Goal: Task Accomplishment & Management: Use online tool/utility

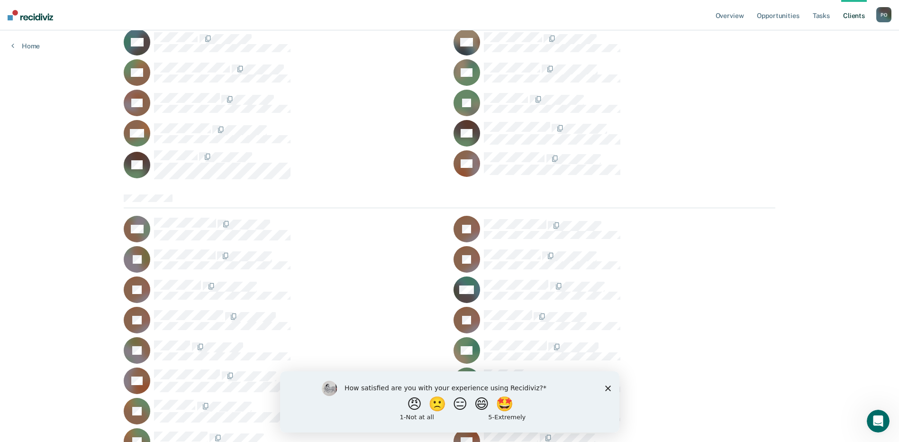
scroll to position [2275, 0]
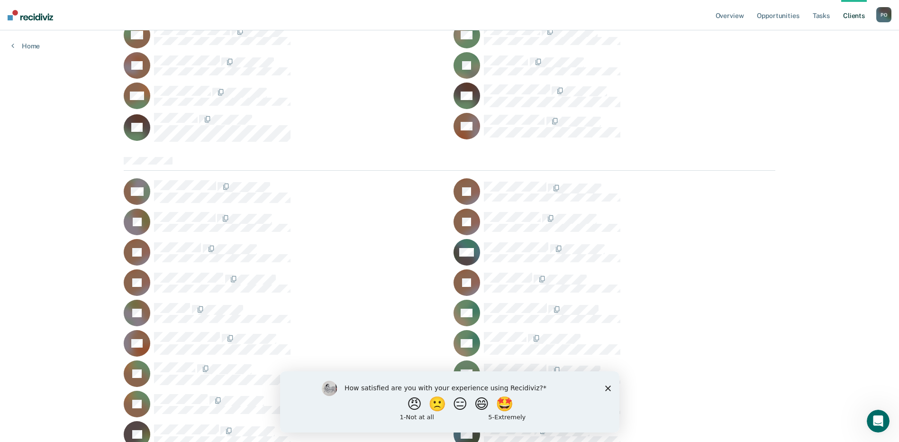
click at [605, 386] on icon "Close survey" at bounding box center [608, 388] width 6 height 6
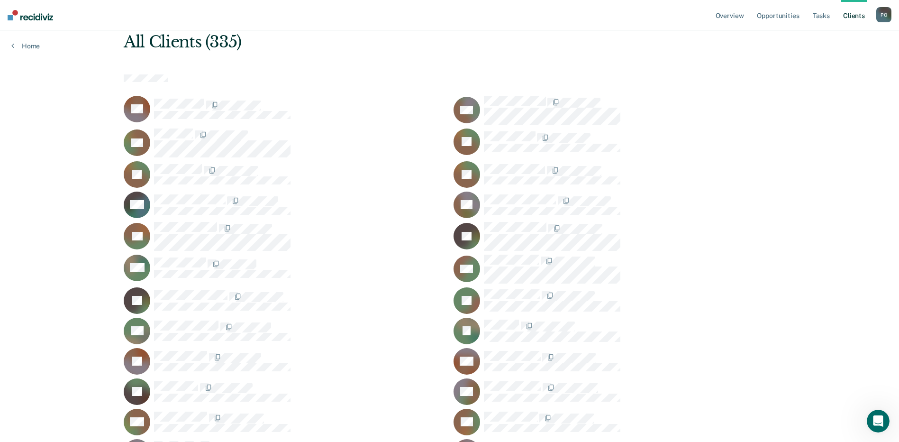
scroll to position [0, 0]
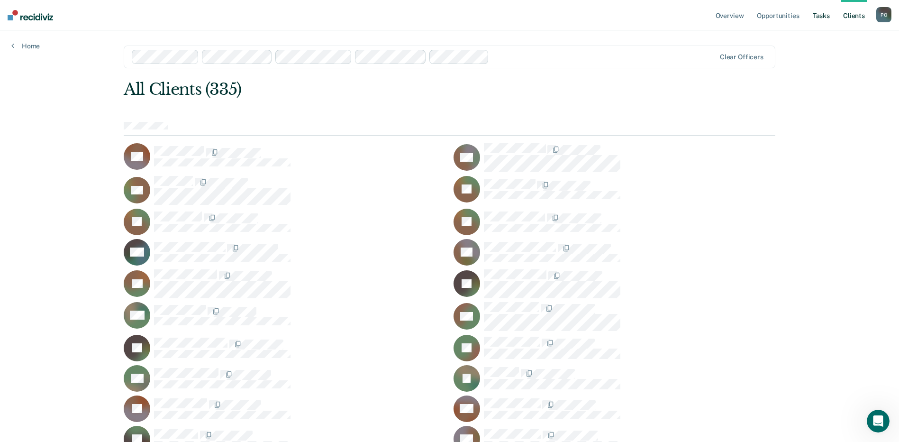
click at [819, 13] on link "Tasks" at bounding box center [821, 15] width 21 height 30
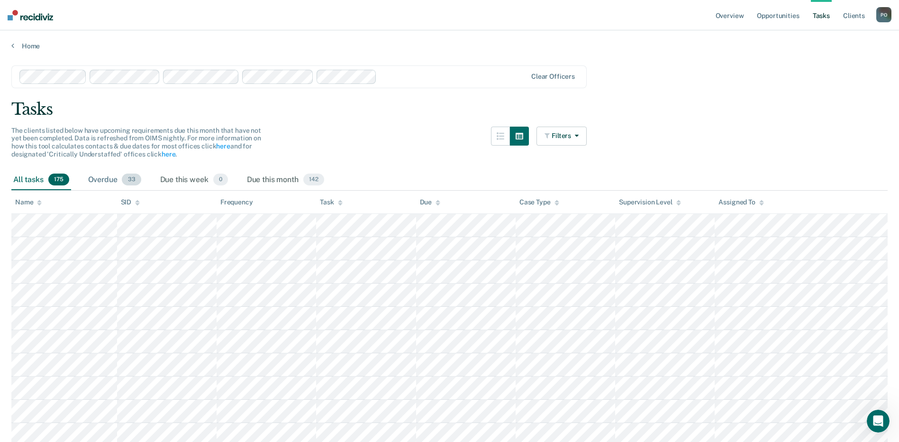
click at [127, 180] on span "33" at bounding box center [131, 179] width 19 height 12
click at [578, 133] on icon "button" at bounding box center [575, 135] width 8 height 7
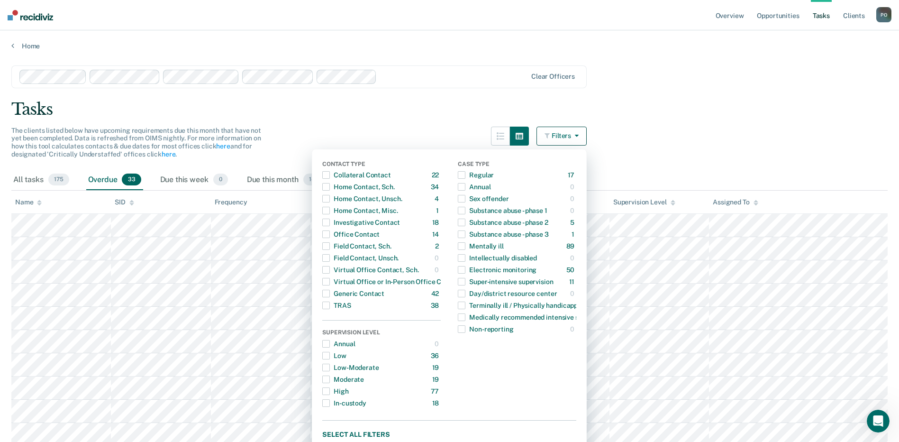
click at [355, 117] on div "Tasks" at bounding box center [449, 109] width 876 height 19
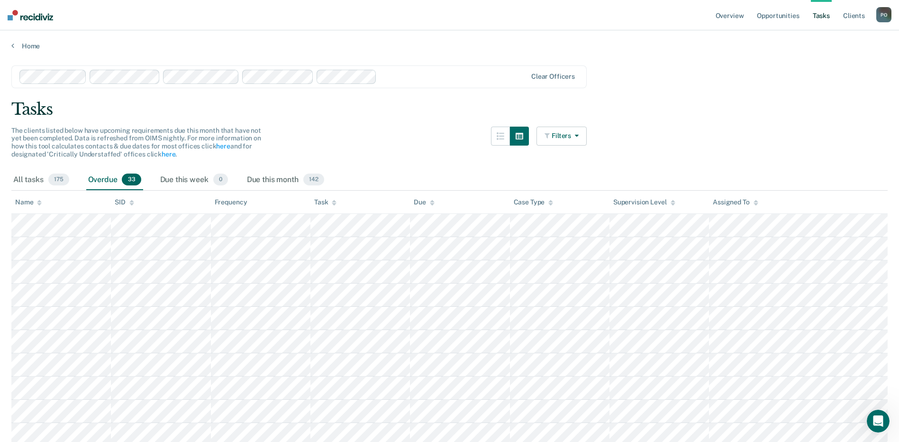
click at [583, 138] on button "Filters" at bounding box center [561, 136] width 50 height 19
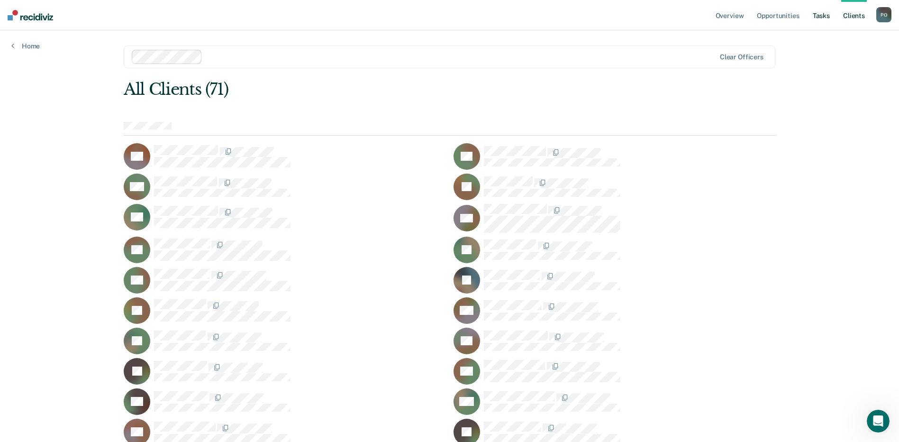
click at [821, 14] on link "Tasks" at bounding box center [821, 15] width 21 height 30
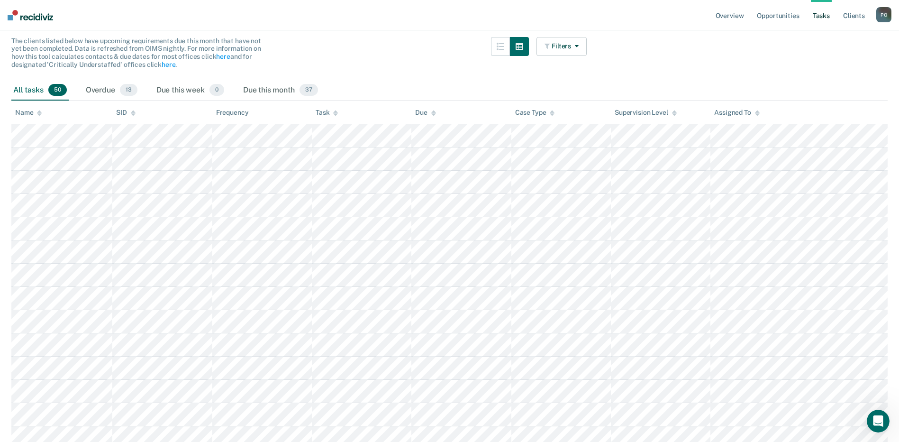
scroll to position [71, 0]
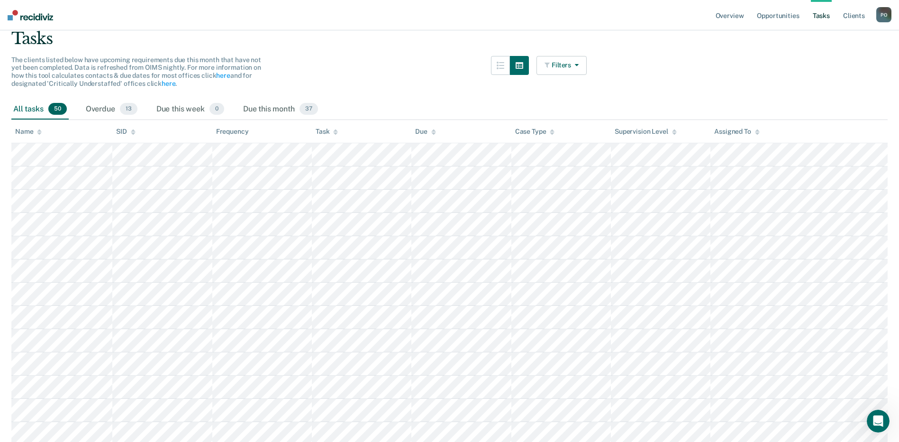
click at [579, 64] on icon "button" at bounding box center [575, 65] width 8 height 7
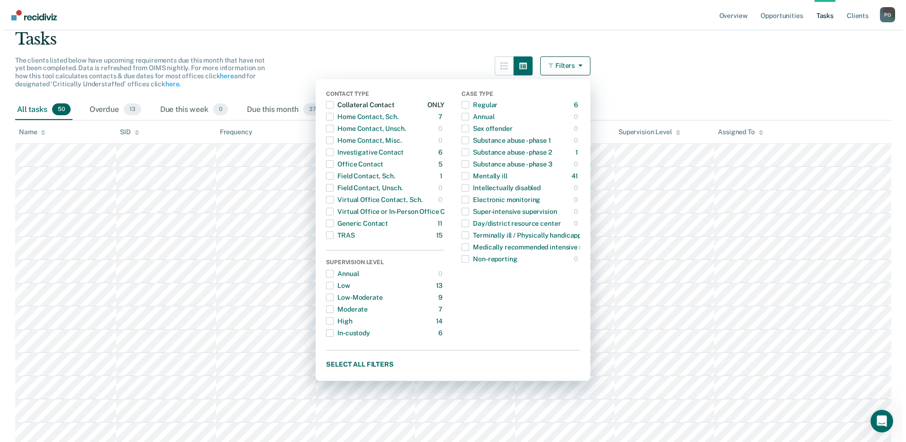
scroll to position [0, 0]
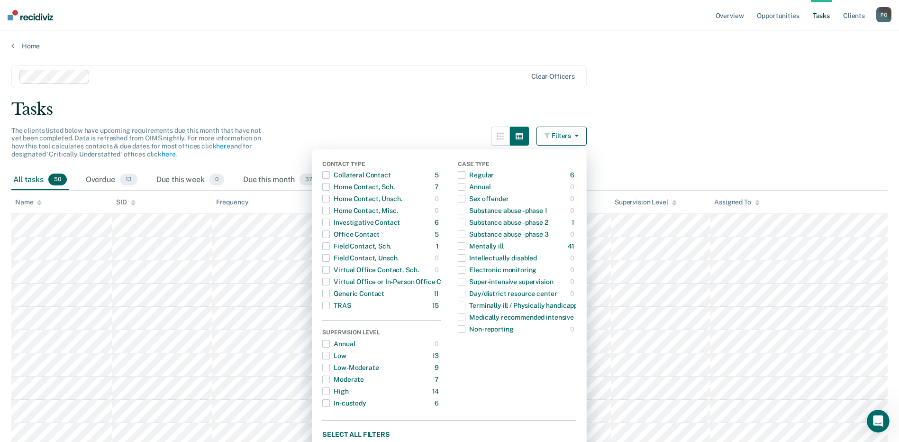
click at [324, 113] on div "Tasks" at bounding box center [449, 109] width 876 height 19
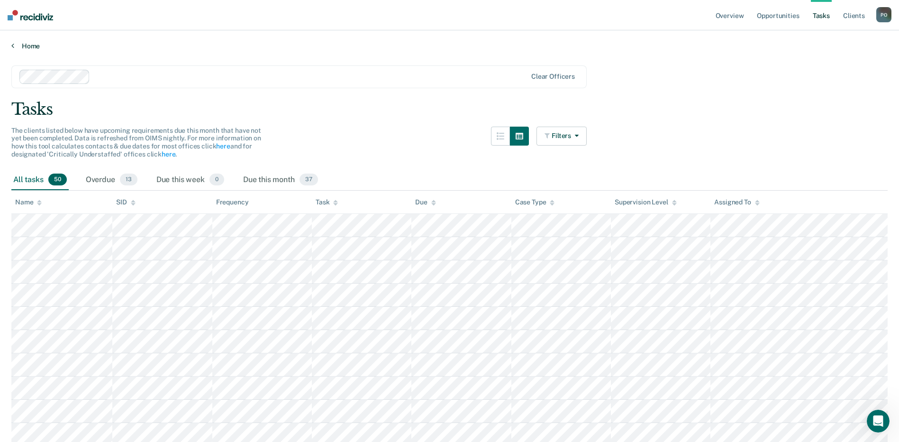
click at [13, 44] on icon at bounding box center [12, 46] width 3 height 8
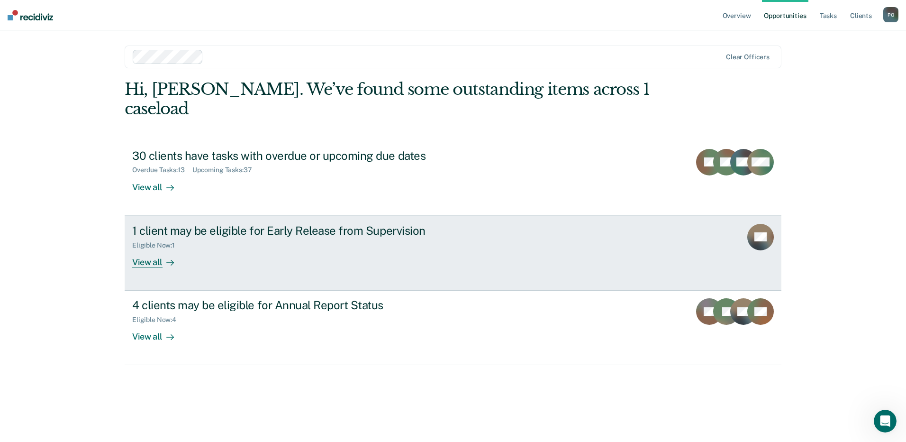
click at [154, 249] on div "View all" at bounding box center [158, 258] width 53 height 18
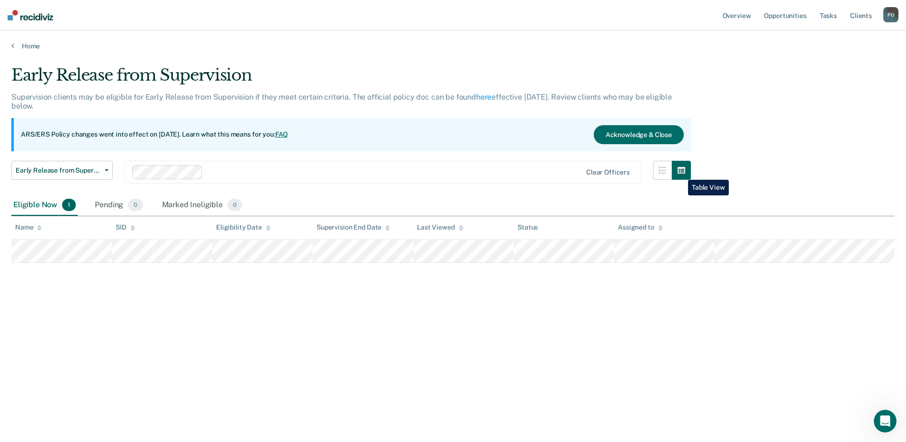
click at [681, 173] on icon "button" at bounding box center [682, 170] width 8 height 7
click at [664, 175] on button "button" at bounding box center [662, 170] width 19 height 19
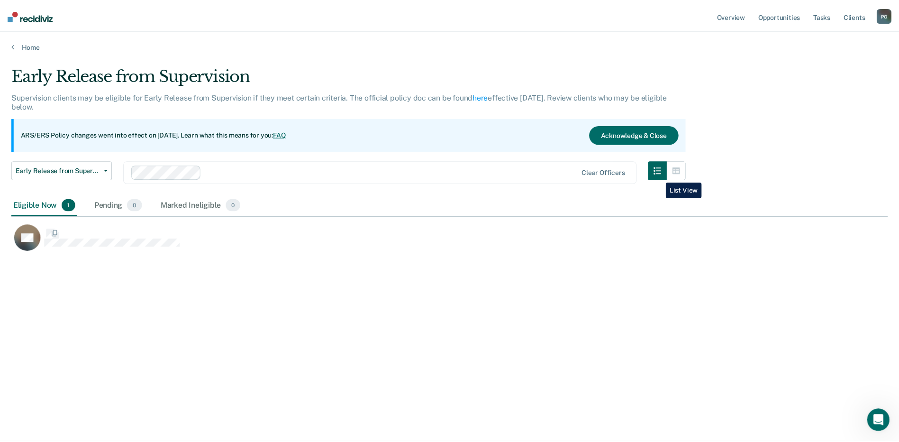
scroll to position [298, 876]
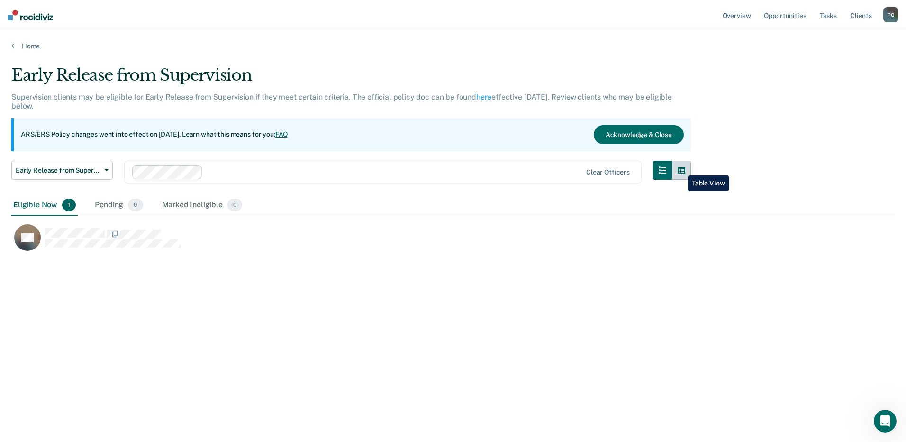
click at [681, 168] on icon "button" at bounding box center [682, 170] width 8 height 7
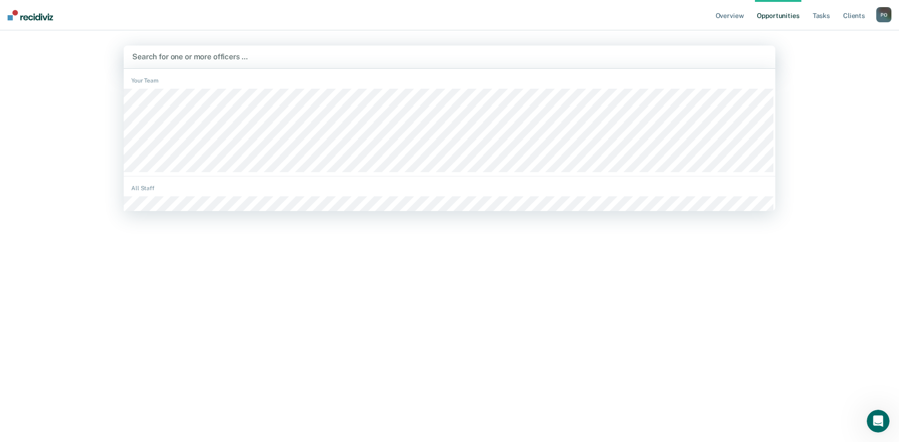
click at [192, 58] on div at bounding box center [449, 56] width 635 height 11
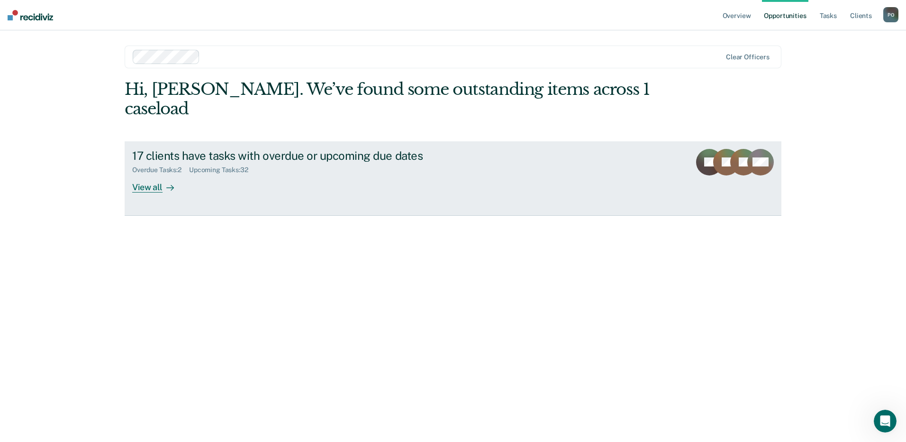
click at [148, 174] on div "View all" at bounding box center [158, 183] width 53 height 18
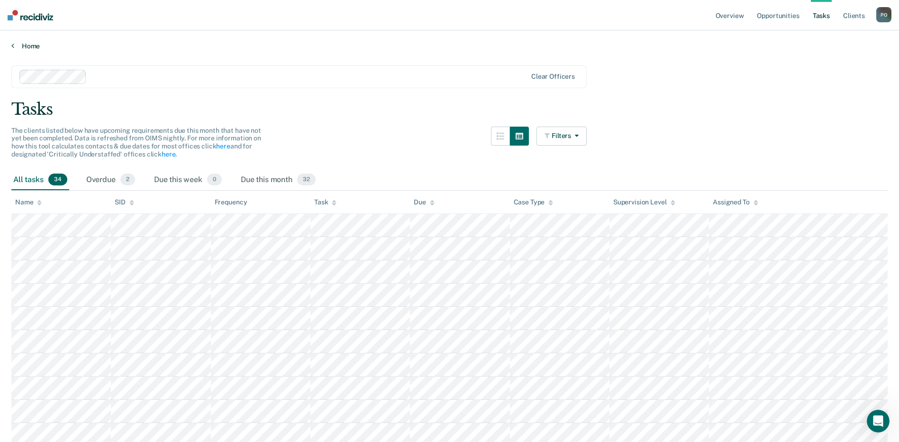
click at [15, 44] on link "Home" at bounding box center [449, 46] width 876 height 9
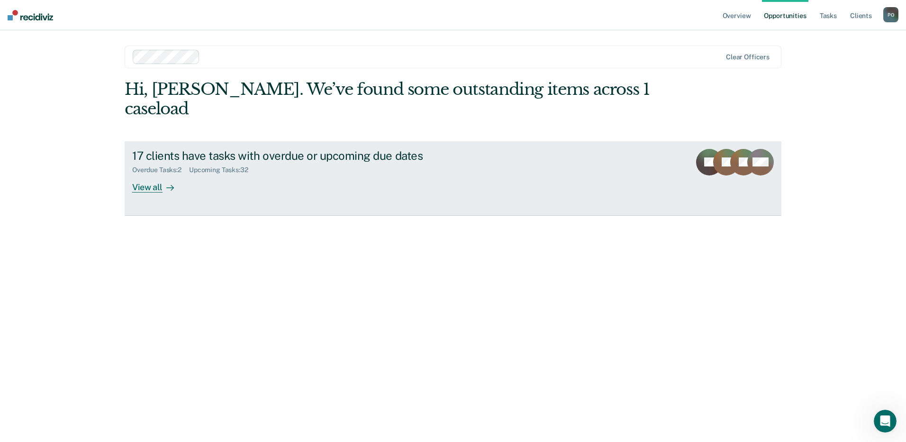
click at [161, 174] on div "View all" at bounding box center [158, 183] width 53 height 18
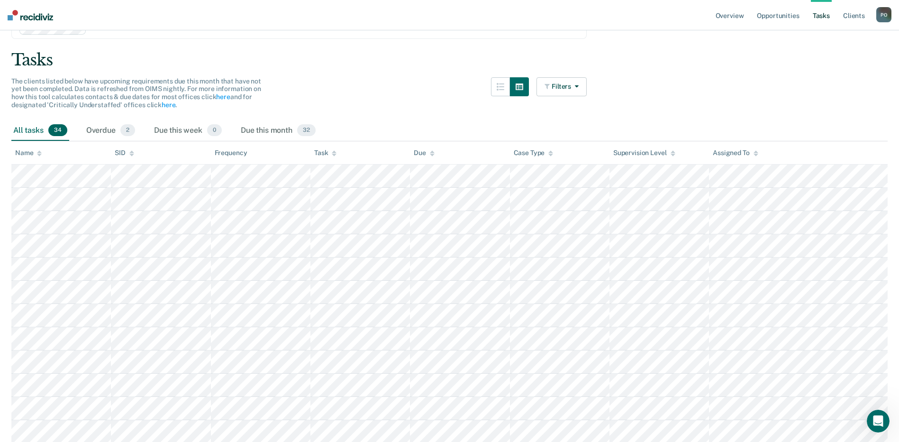
scroll to position [47, 0]
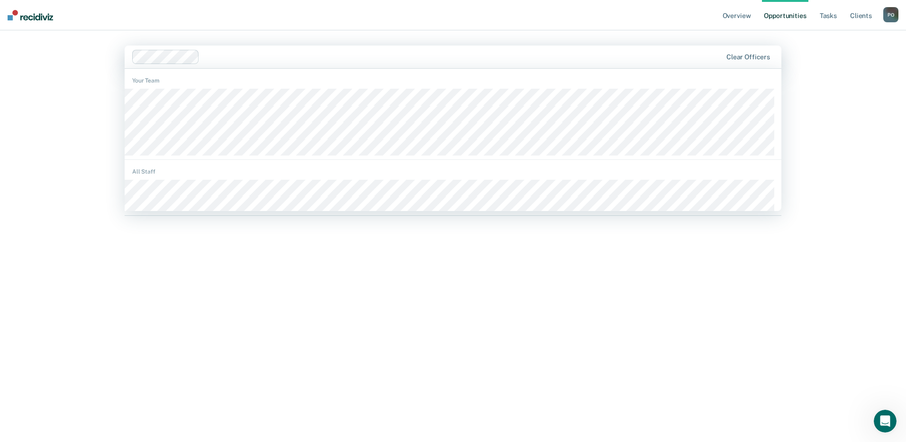
click at [243, 56] on div at bounding box center [462, 56] width 518 height 11
click at [67, 77] on div "Overview Opportunities Tasks Client s [PERSON_NAME] P O Profile How it works Lo…" at bounding box center [453, 221] width 906 height 442
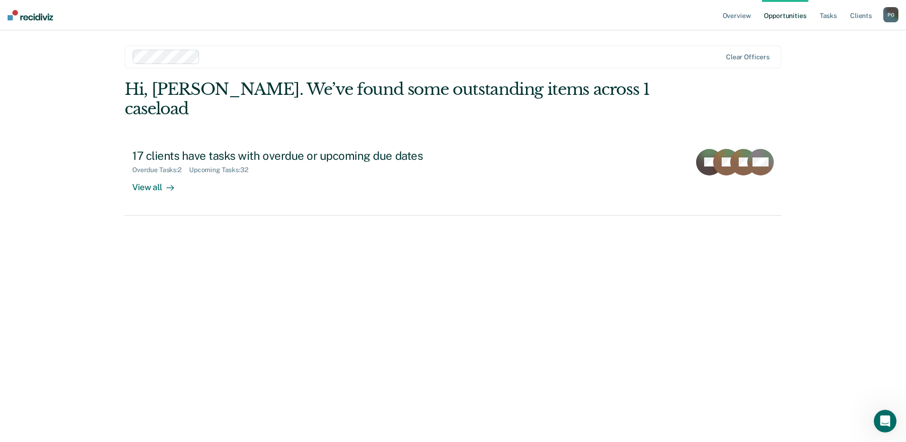
click at [238, 53] on div at bounding box center [463, 56] width 518 height 11
click at [86, 91] on div "Overview Opportunities Tasks Client s [PERSON_NAME] P O Profile How it works Lo…" at bounding box center [453, 221] width 906 height 442
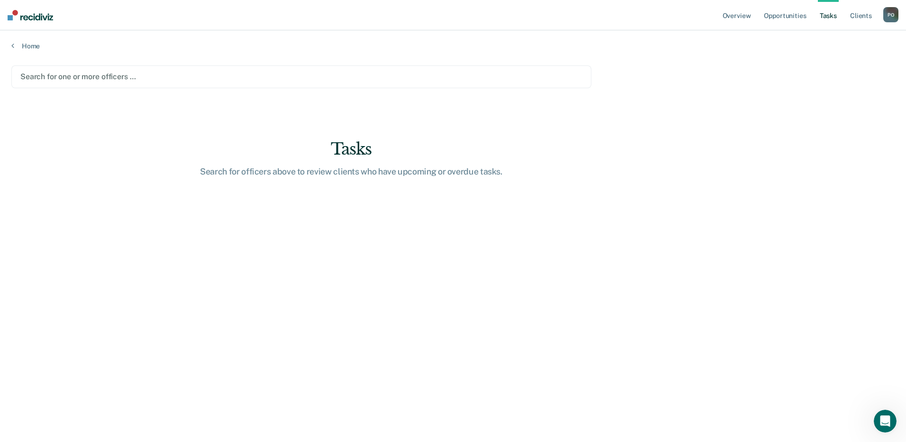
click at [161, 74] on div at bounding box center [301, 76] width 562 height 11
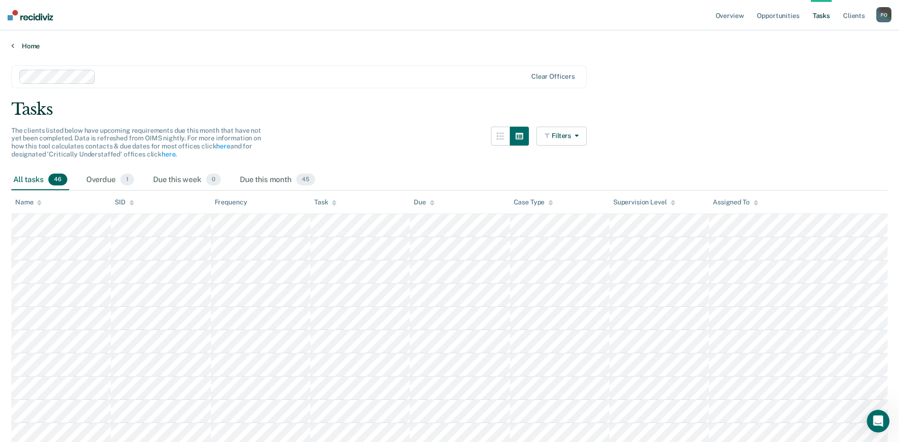
click at [15, 42] on link "Home" at bounding box center [449, 46] width 876 height 9
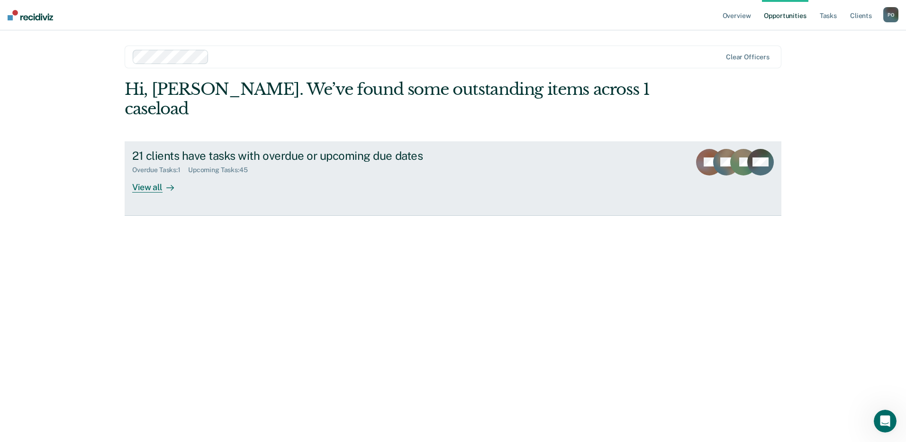
click at [153, 174] on div "View all" at bounding box center [158, 183] width 53 height 18
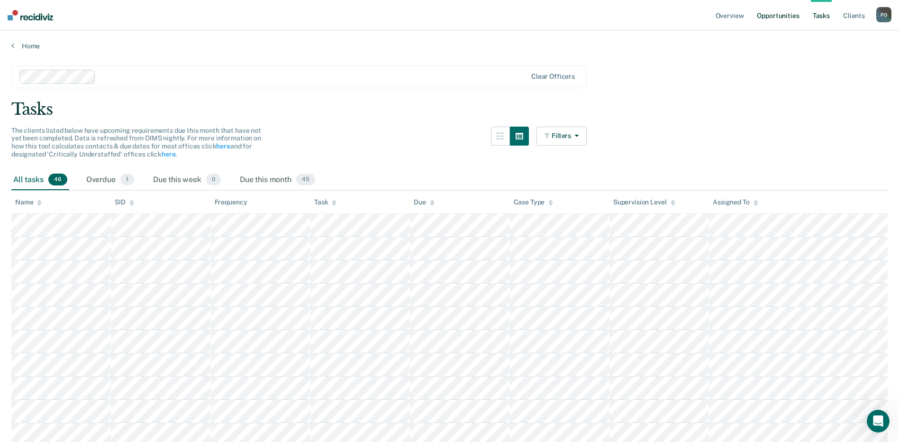
click at [779, 12] on link "Opportunities" at bounding box center [778, 15] width 46 height 30
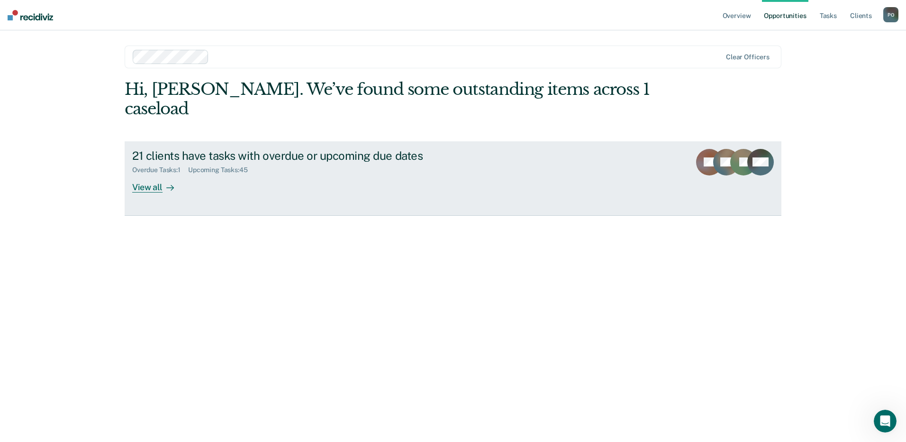
click at [144, 174] on div "View all" at bounding box center [158, 183] width 53 height 18
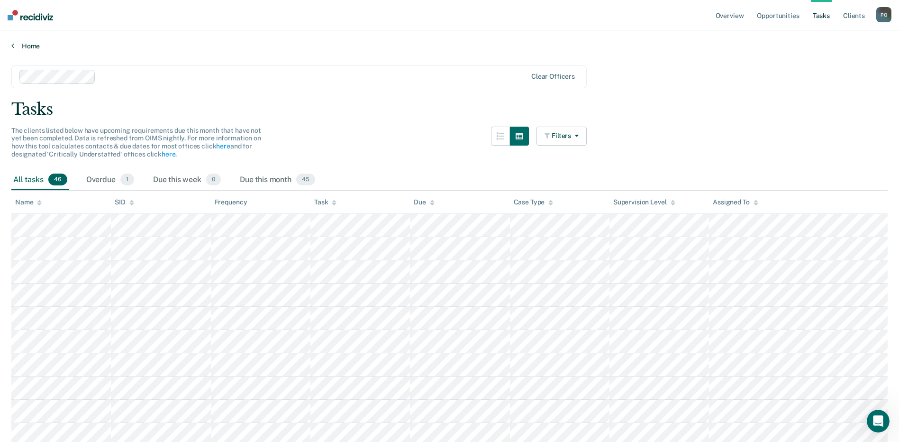
click at [11, 47] on icon at bounding box center [12, 46] width 3 height 8
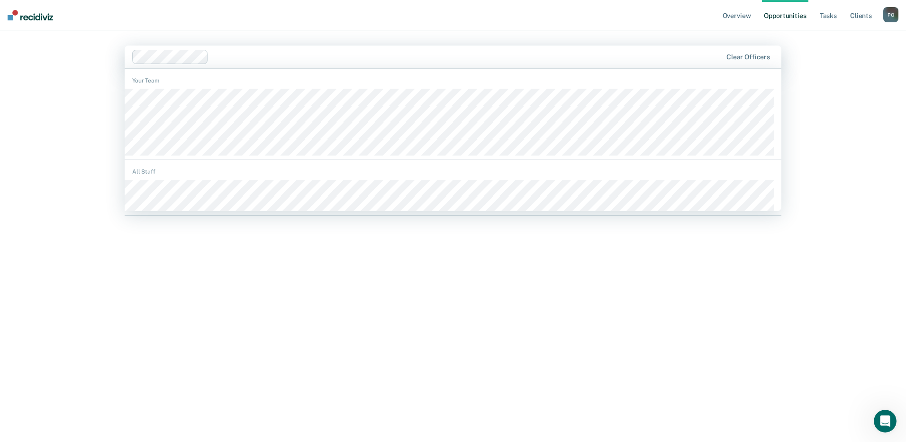
click at [254, 54] on div at bounding box center [466, 56] width 509 height 11
drag, startPoint x: 322, startPoint y: 267, endPoint x: 559, endPoint y: 148, distance: 264.9
click at [326, 264] on div "Hi, [PERSON_NAME]. We’ve found some outstanding items across 1 caseload 21 clie…" at bounding box center [453, 248] width 657 height 336
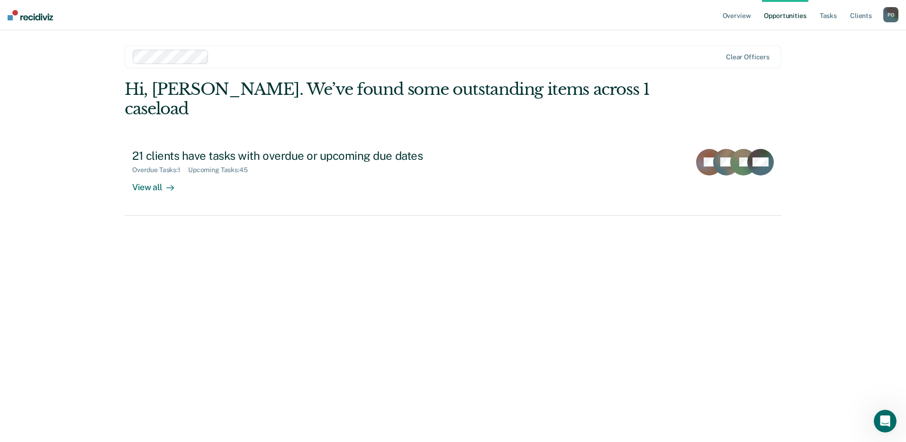
click at [790, 15] on link "Opportunities" at bounding box center [785, 15] width 46 height 30
click at [785, 15] on link "Opportunities" at bounding box center [785, 15] width 46 height 30
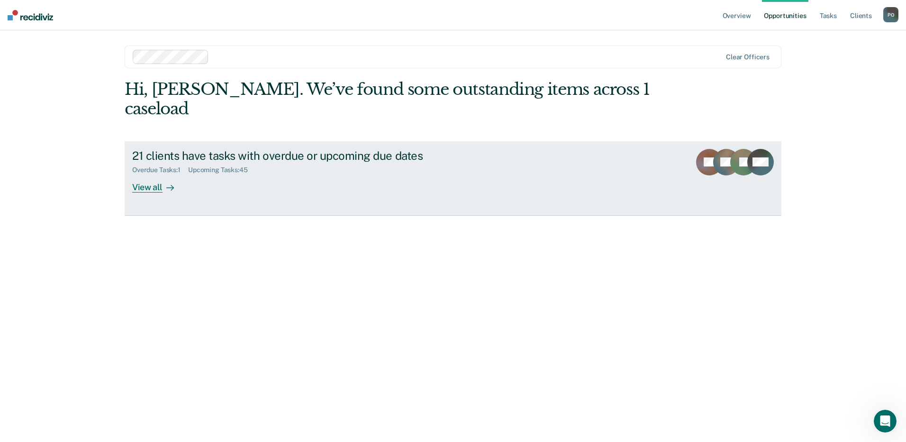
click at [145, 174] on div "View all" at bounding box center [158, 183] width 53 height 18
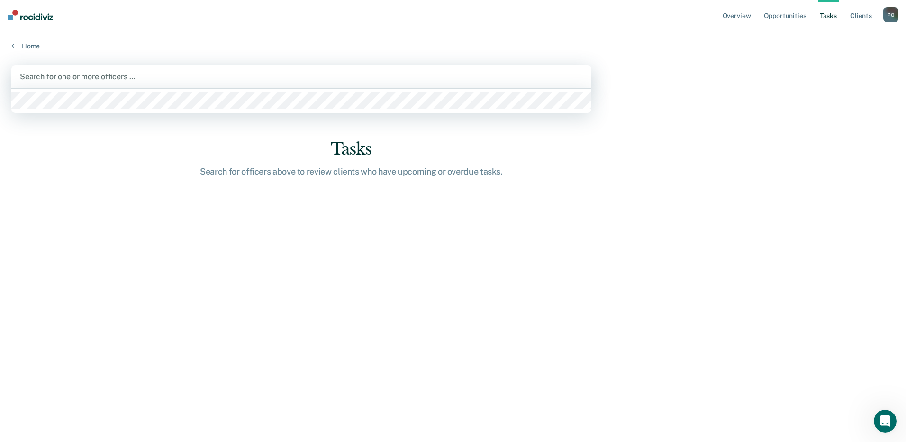
click at [143, 76] on div at bounding box center [301, 76] width 563 height 11
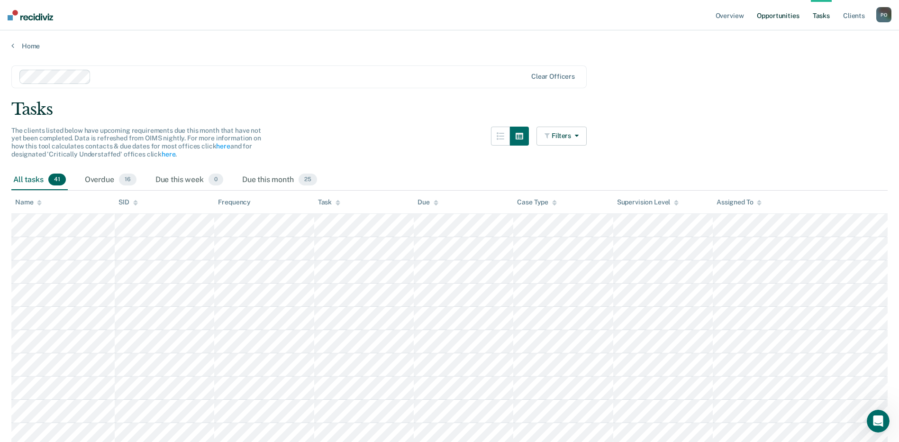
click at [781, 20] on link "Opportunities" at bounding box center [778, 15] width 46 height 30
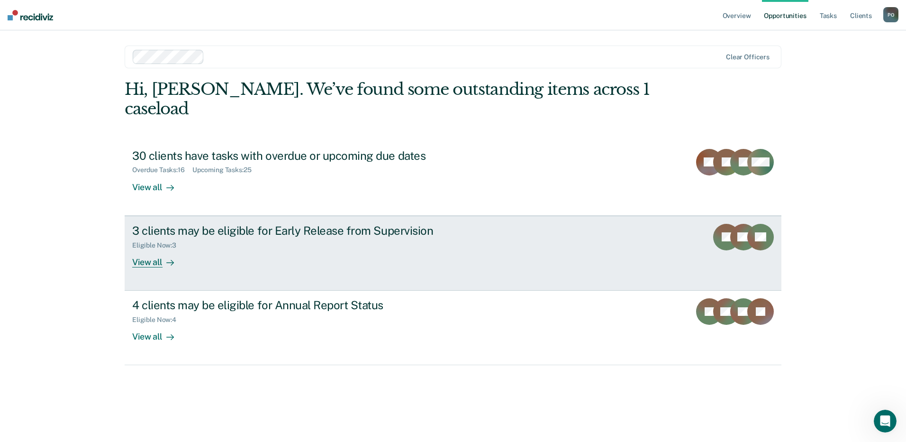
click at [154, 249] on div "View all" at bounding box center [158, 258] width 53 height 18
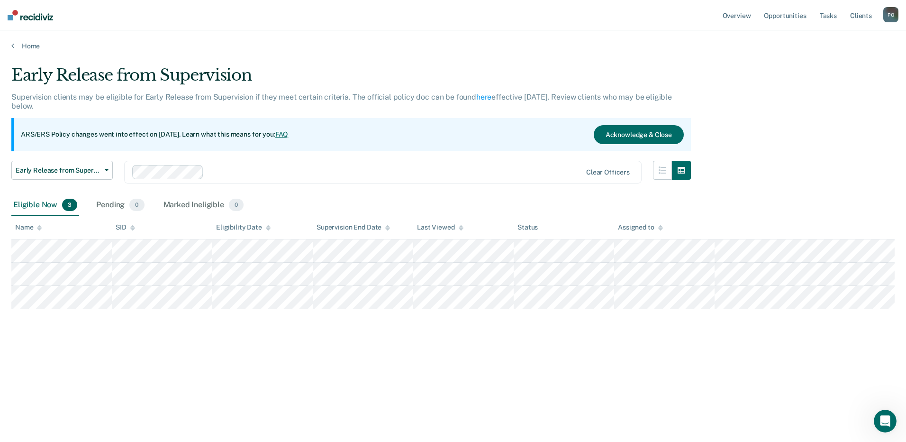
drag, startPoint x: 300, startPoint y: 49, endPoint x: 244, endPoint y: 32, distance: 58.0
click at [244, 32] on div "Home" at bounding box center [453, 40] width 906 height 20
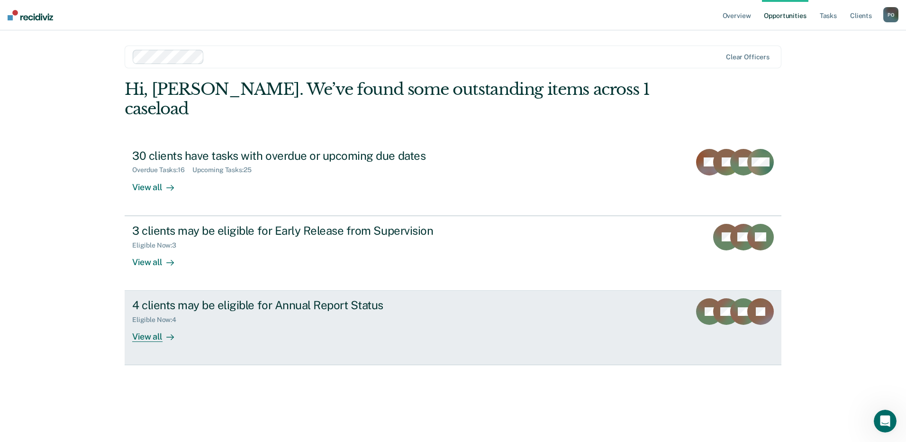
click at [158, 324] on div "View all" at bounding box center [158, 333] width 53 height 18
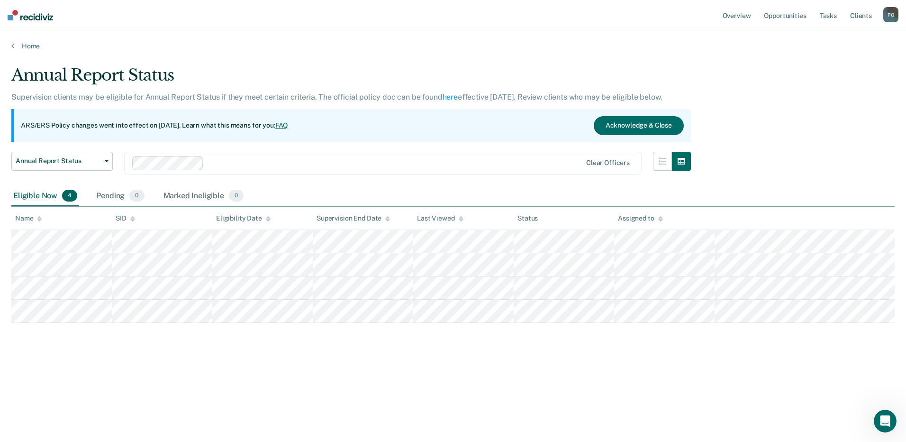
drag, startPoint x: 235, startPoint y: 42, endPoint x: 198, endPoint y: 28, distance: 39.3
click at [198, 28] on nav "Overview Opportunities Tasks Client s [PERSON_NAME] P O Profile How it works Lo…" at bounding box center [453, 15] width 906 height 30
drag, startPoint x: 195, startPoint y: 42, endPoint x: 159, endPoint y: 27, distance: 38.9
click at [159, 27] on nav "Overview Opportunities Tasks Client s [PERSON_NAME] P O Profile How it works Lo…" at bounding box center [453, 15] width 906 height 30
drag, startPoint x: 158, startPoint y: 44, endPoint x: 101, endPoint y: 47, distance: 57.0
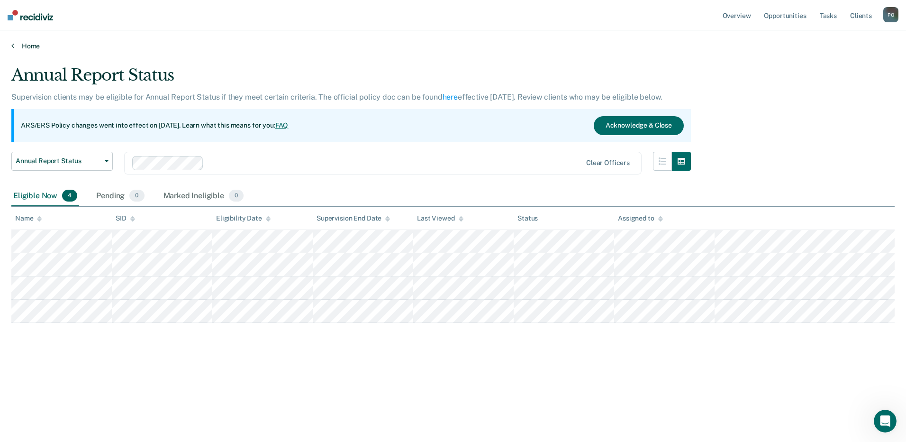
click at [101, 47] on link "Home" at bounding box center [452, 46] width 883 height 9
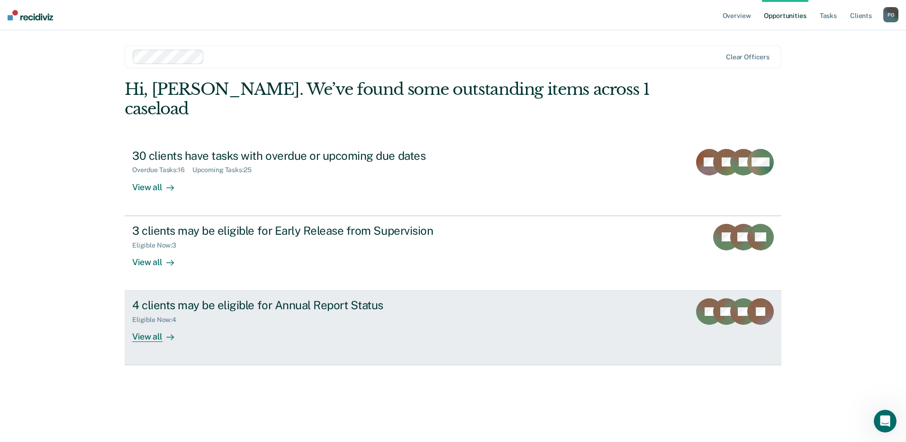
click at [142, 324] on div "View all" at bounding box center [158, 333] width 53 height 18
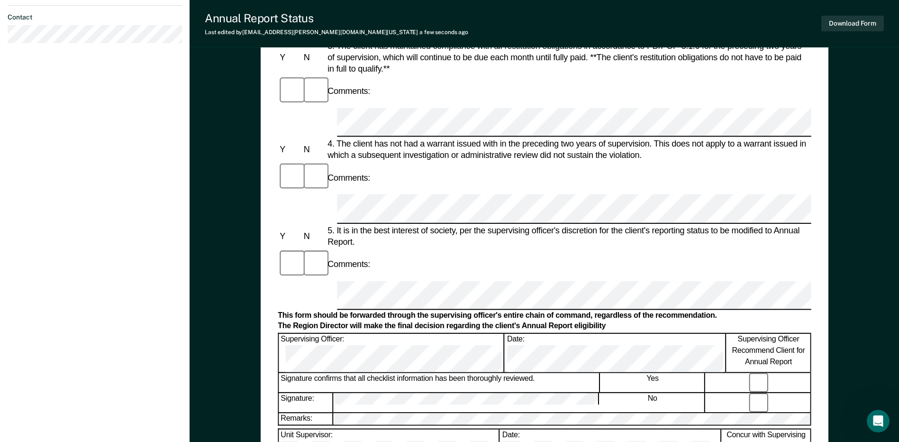
scroll to position [451, 0]
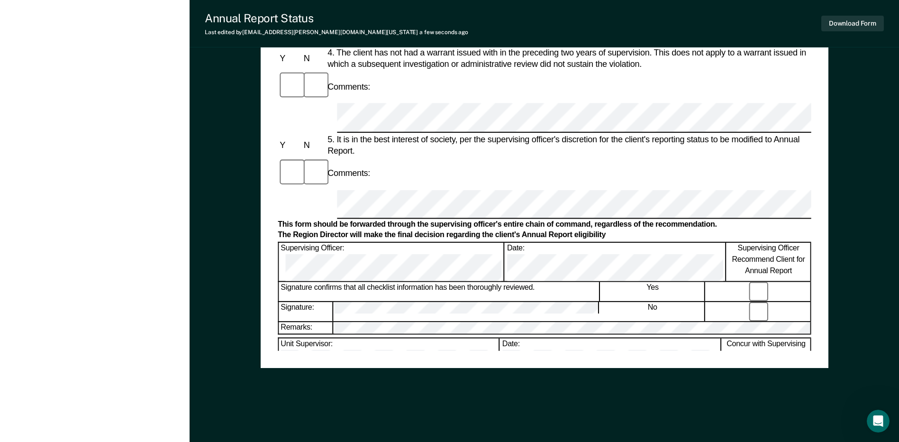
drag, startPoint x: 361, startPoint y: 183, endPoint x: 248, endPoint y: 73, distance: 157.5
